Goal: Information Seeking & Learning: Check status

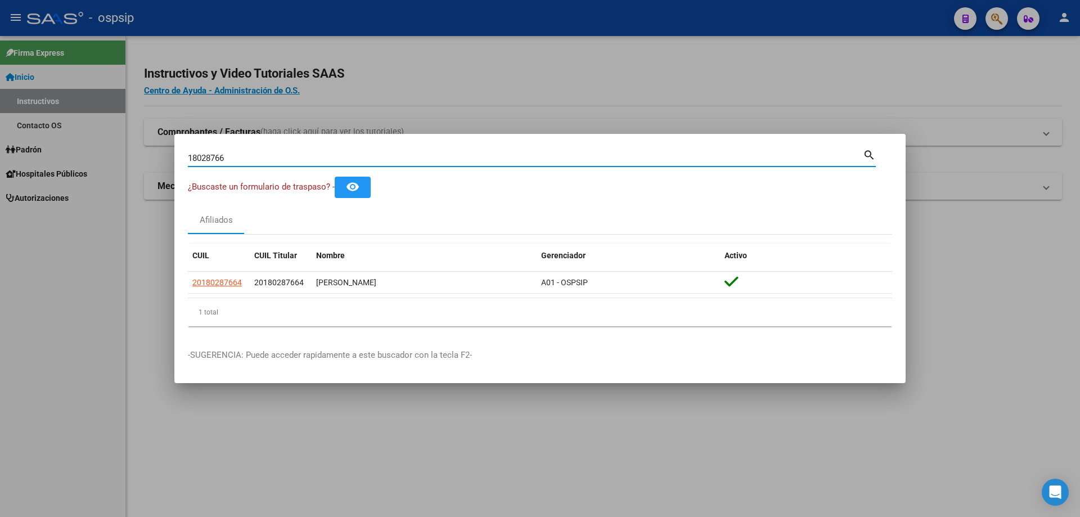
click at [349, 155] on input "18028766" at bounding box center [525, 158] width 675 height 10
type input "1"
type input "94869914"
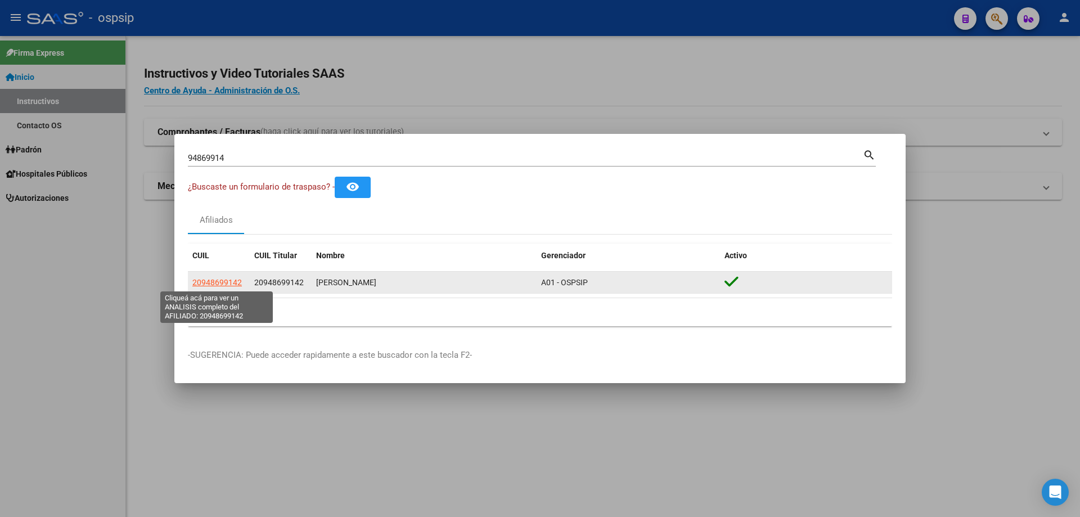
click at [234, 284] on span "20948699142" at bounding box center [217, 282] width 50 height 9
type textarea "20948699142"
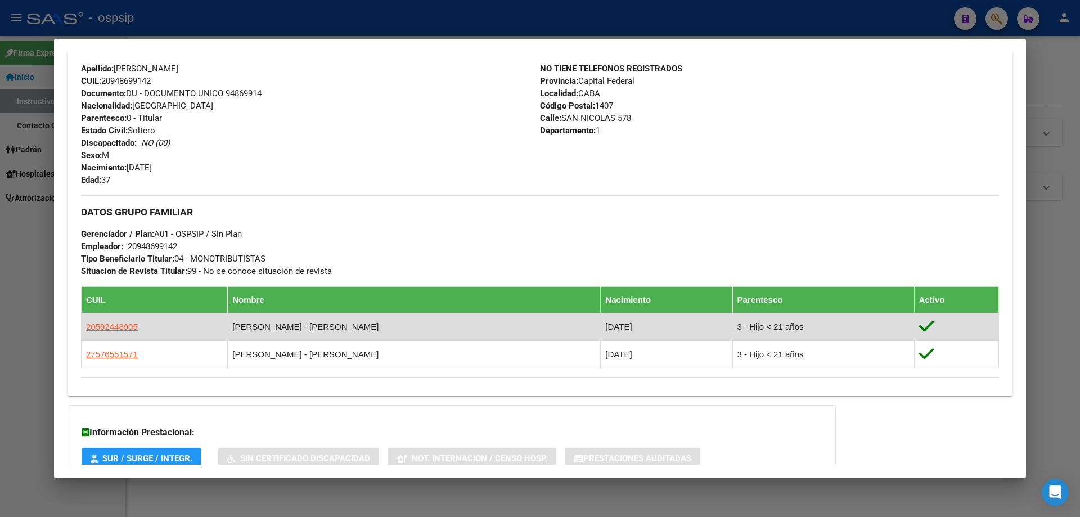
scroll to position [475, 0]
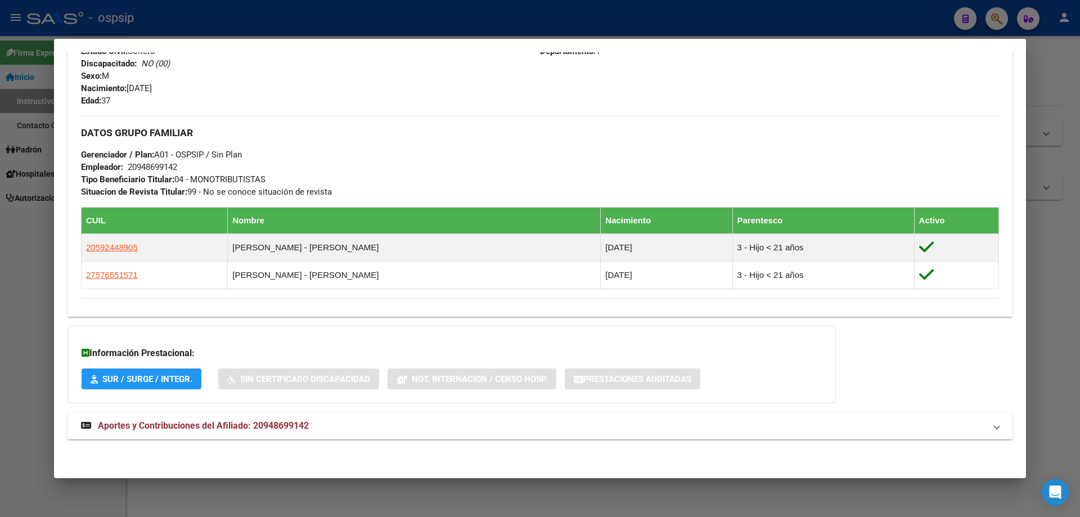
click at [235, 430] on span "Aportes y Contribuciones del Afiliado: 20948699142" at bounding box center [203, 425] width 211 height 11
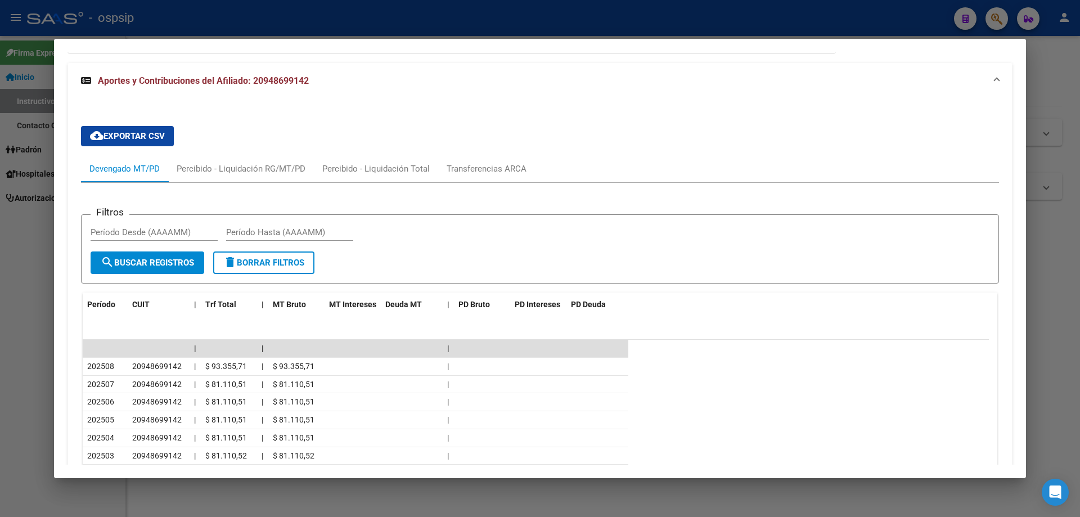
scroll to position [811, 0]
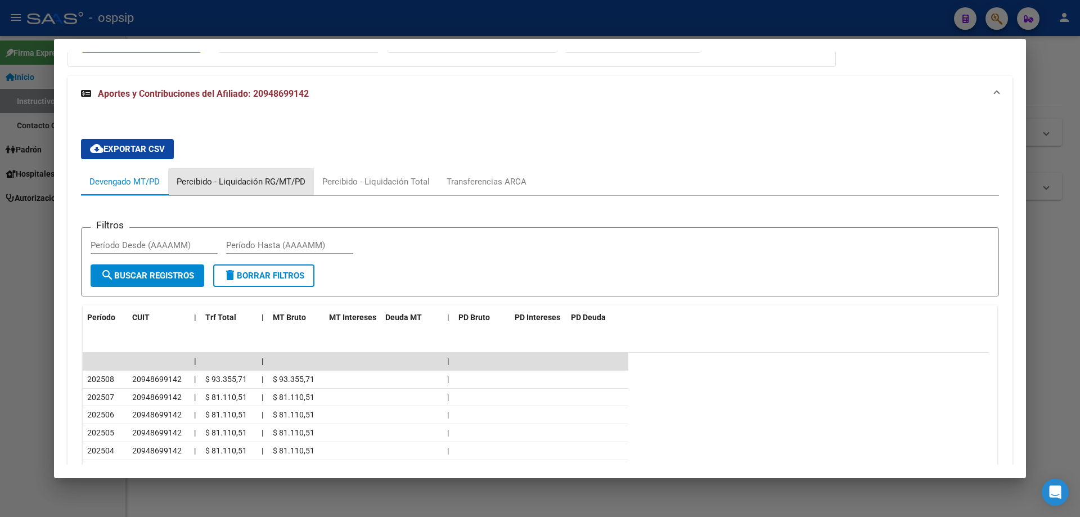
click at [268, 185] on div "Percibido - Liquidación RG/MT/PD" at bounding box center [241, 182] width 129 height 12
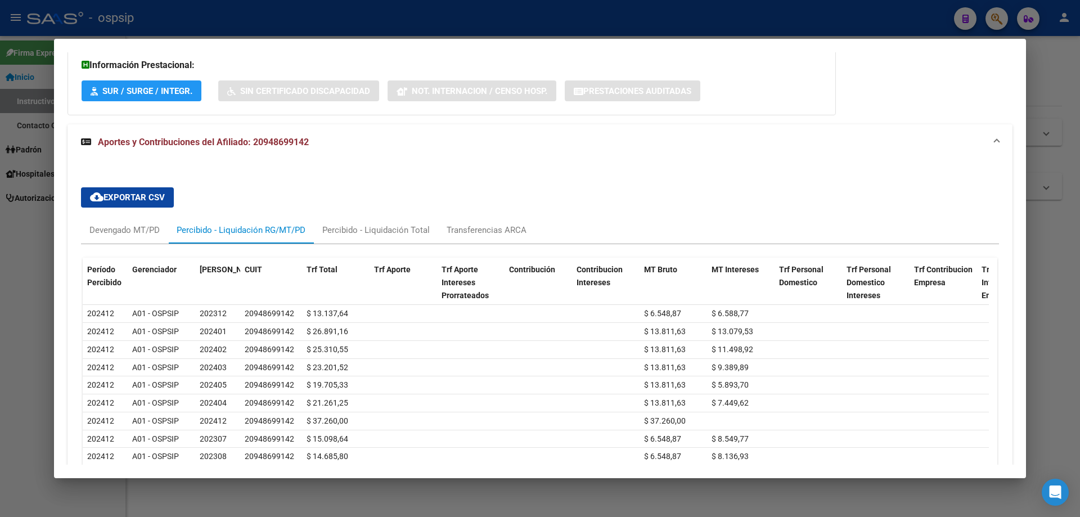
scroll to position [763, 0]
click at [141, 232] on div "Devengado MT/PD" at bounding box center [124, 231] width 70 height 12
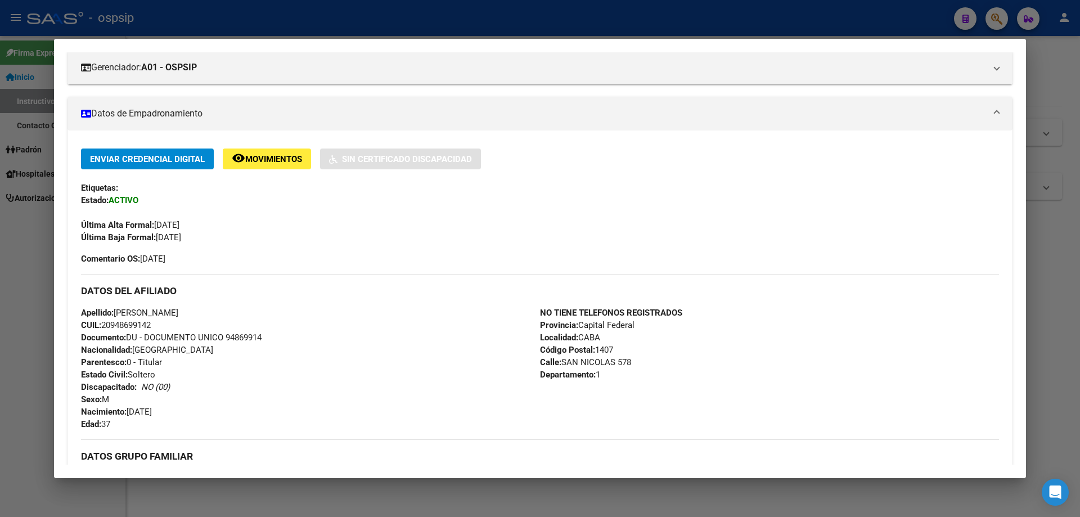
scroll to position [0, 0]
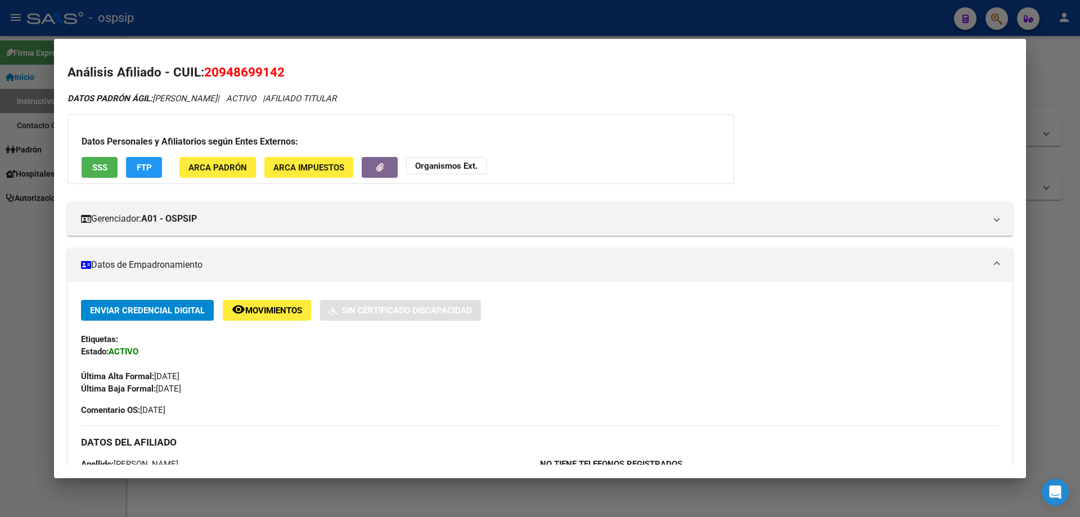
click at [892, 494] on div at bounding box center [540, 258] width 1080 height 517
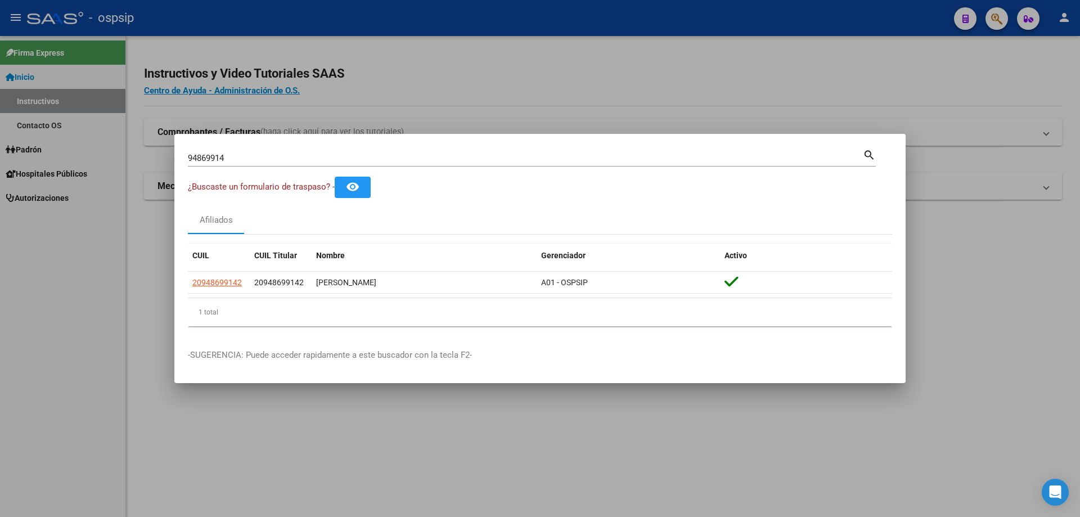
click at [301, 157] on input "94869914" at bounding box center [525, 158] width 675 height 10
type input "9"
type input "21090035"
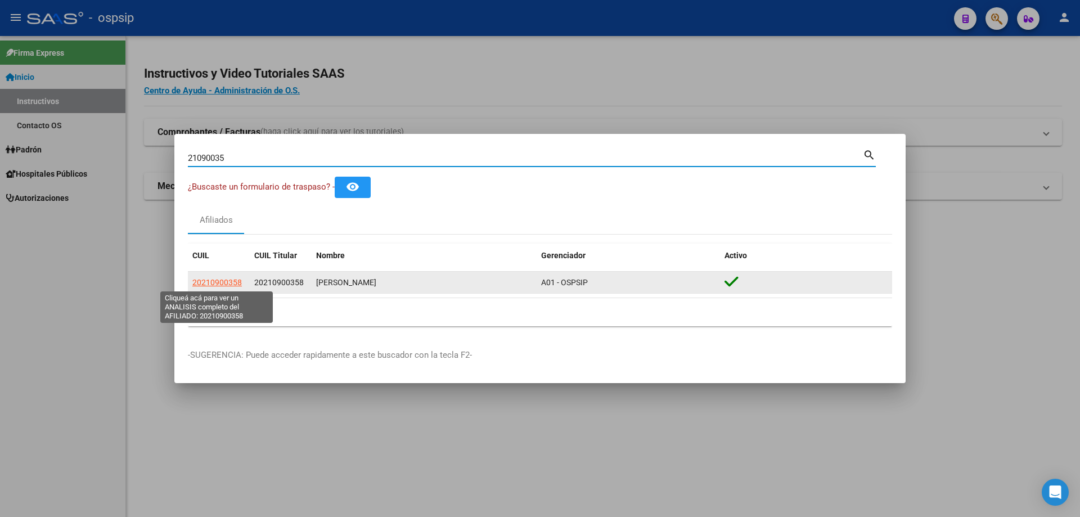
click at [234, 282] on span "20210900358" at bounding box center [217, 282] width 50 height 9
type textarea "20210900358"
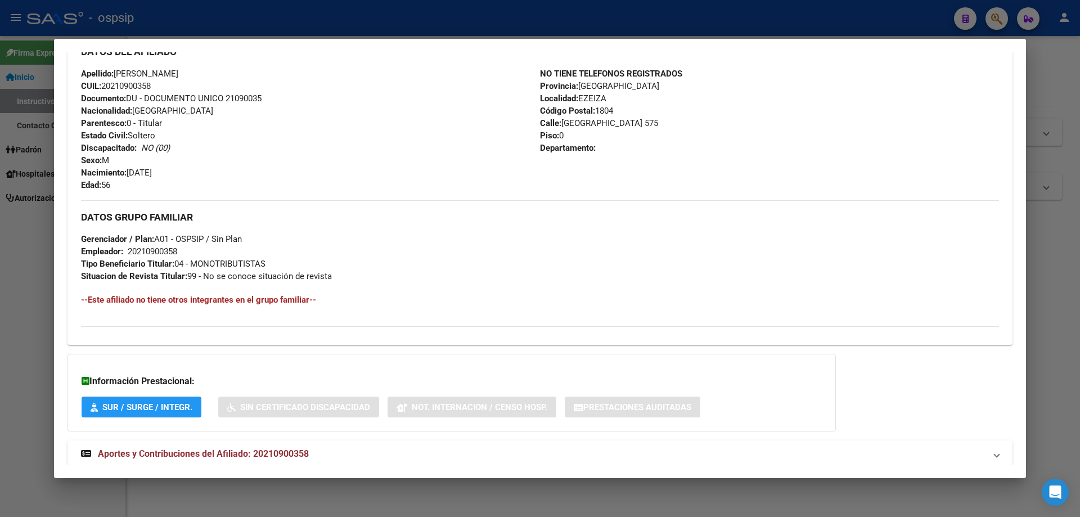
scroll to position [397, 0]
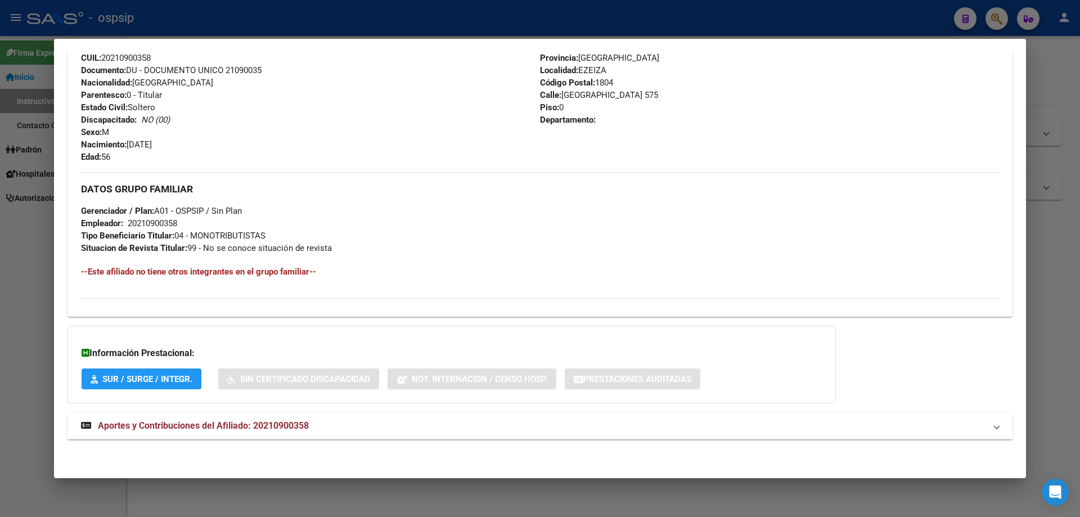
click at [163, 427] on span "Aportes y Contribuciones del Afiliado: 20210900358" at bounding box center [203, 425] width 211 height 11
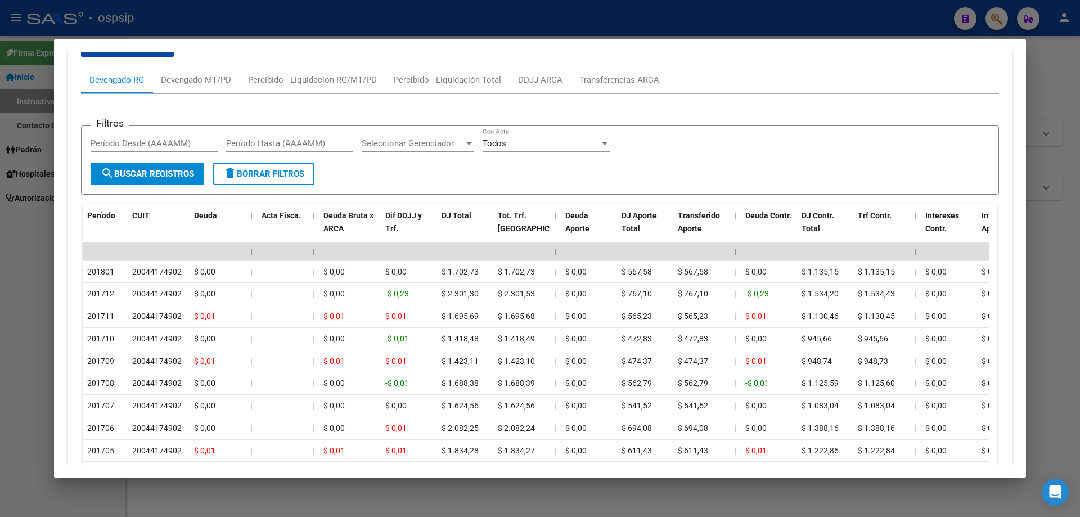
scroll to position [847, 0]
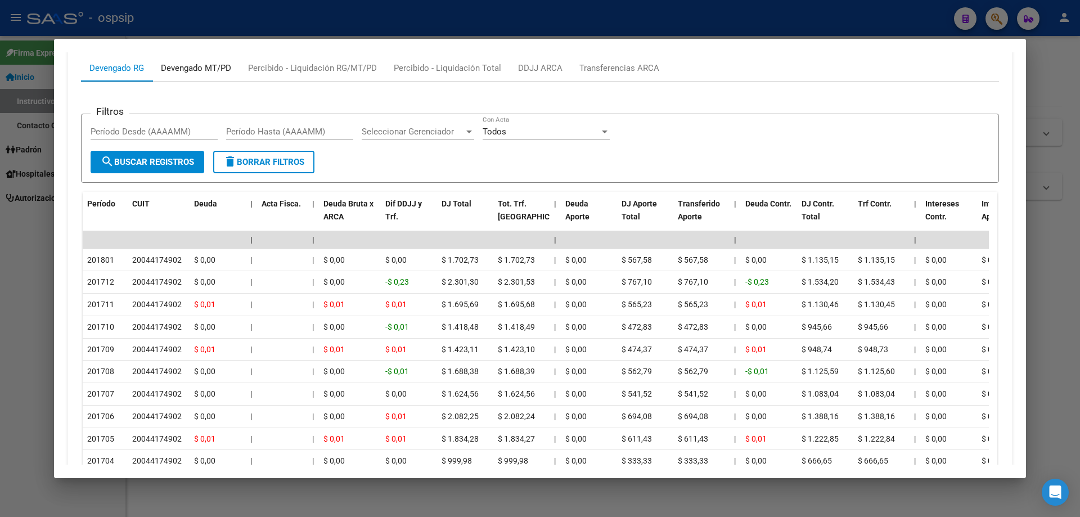
click at [191, 69] on div "Devengado MT/PD" at bounding box center [196, 68] width 70 height 12
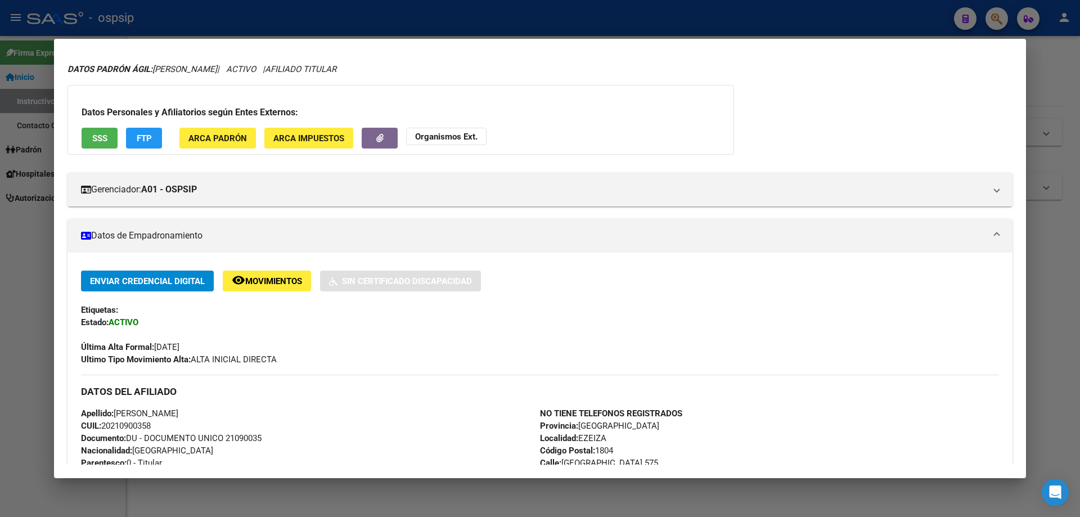
scroll to position [0, 0]
